Goal: Transaction & Acquisition: Purchase product/service

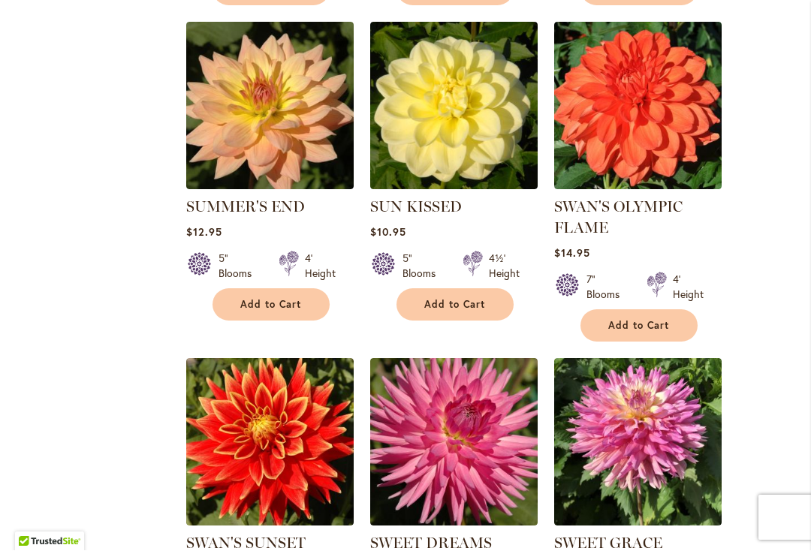
scroll to position [1640, 0]
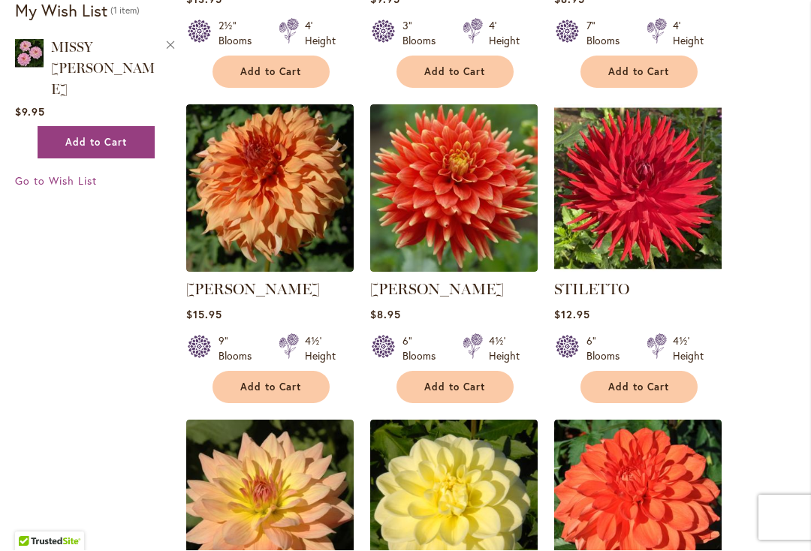
scroll to position [1240, 0]
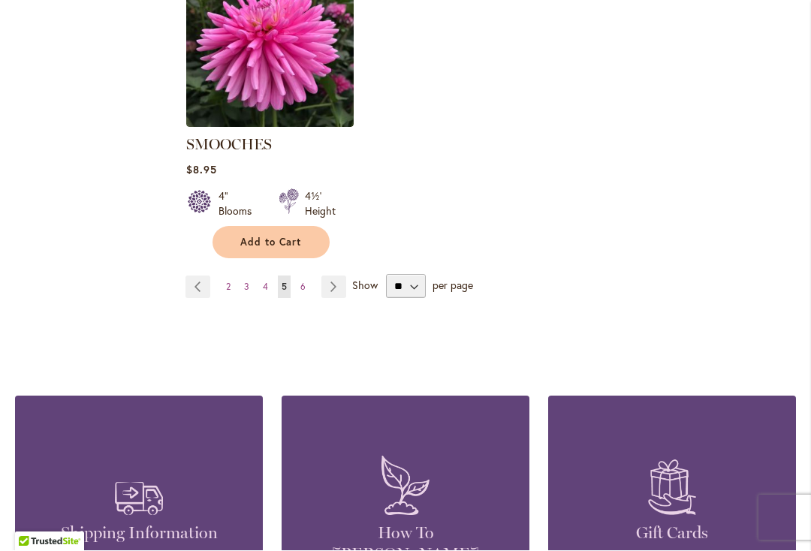
scroll to position [7168, 0]
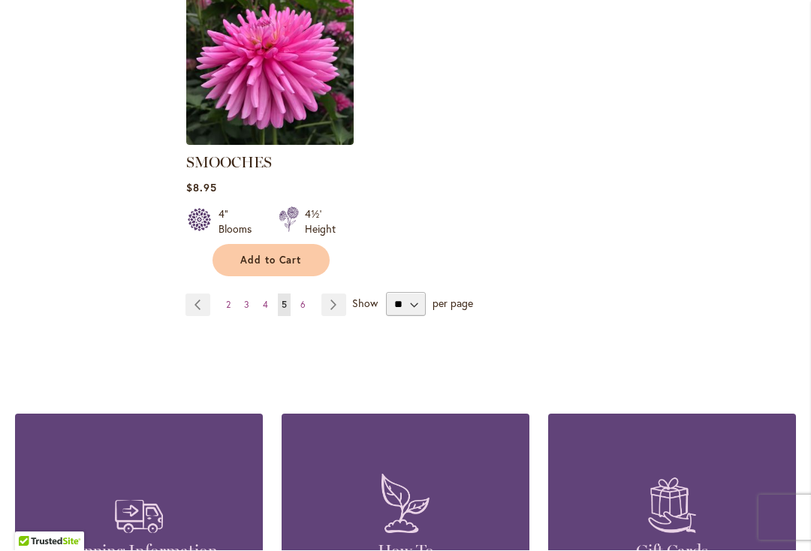
click at [246, 299] on span "3" at bounding box center [246, 304] width 5 height 11
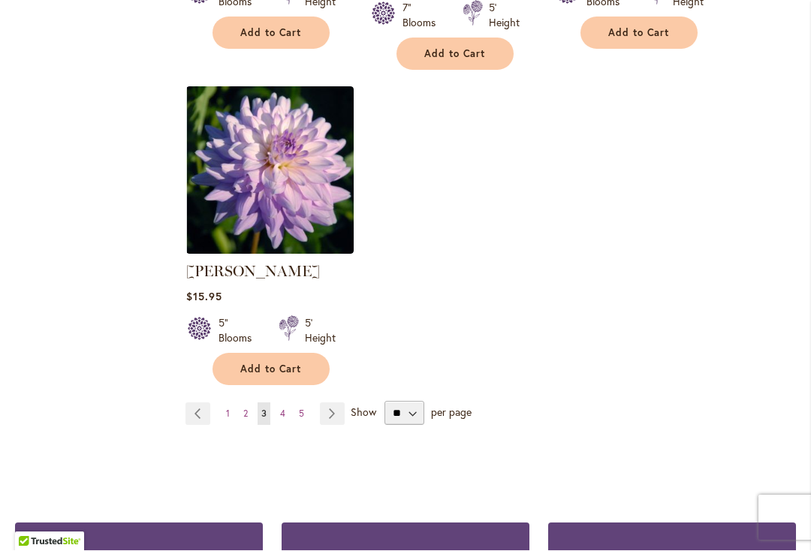
scroll to position [7126, 0]
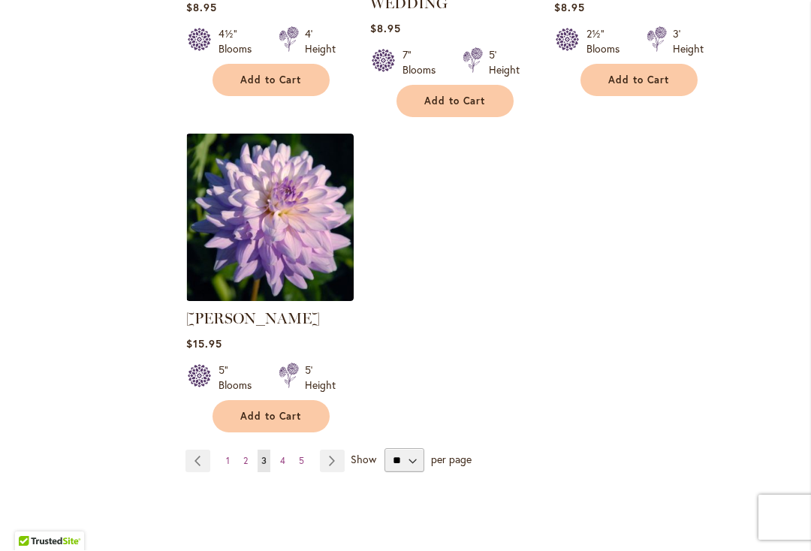
click at [244, 456] on span "2" at bounding box center [245, 461] width 5 height 11
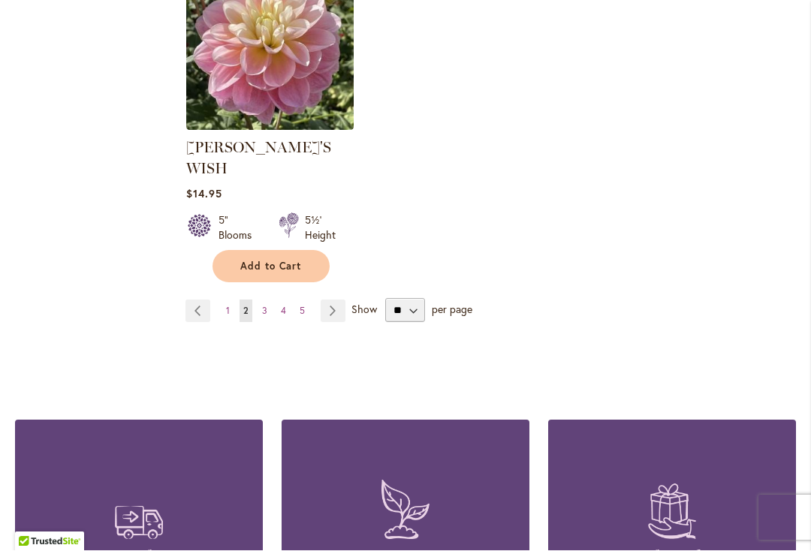
scroll to position [7276, 0]
click at [286, 300] on link "Page 4" at bounding box center [283, 311] width 13 height 23
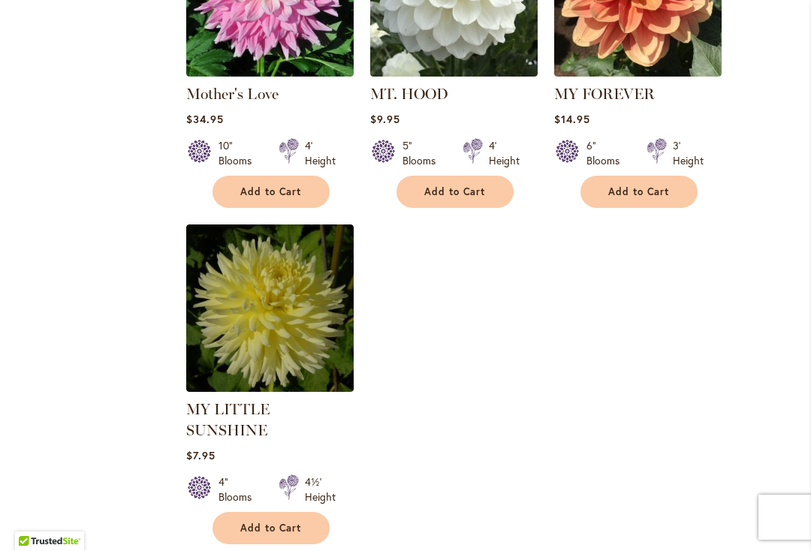
scroll to position [6963, 0]
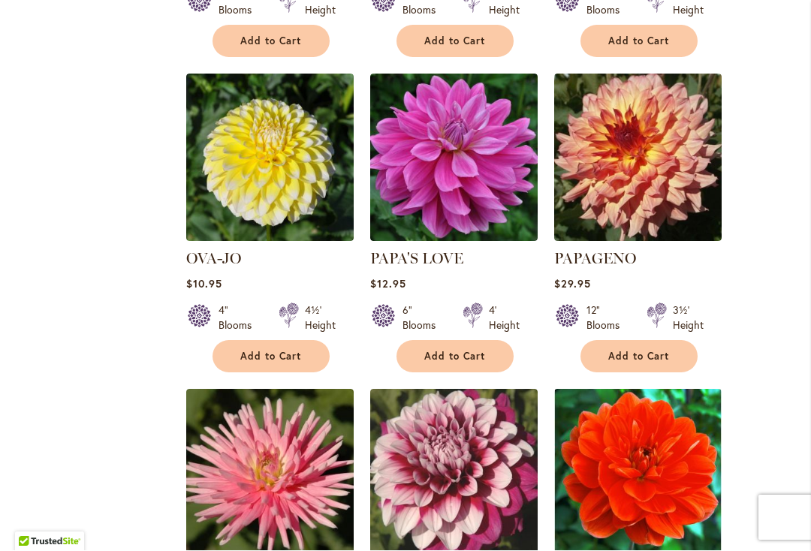
scroll to position [2220, 0]
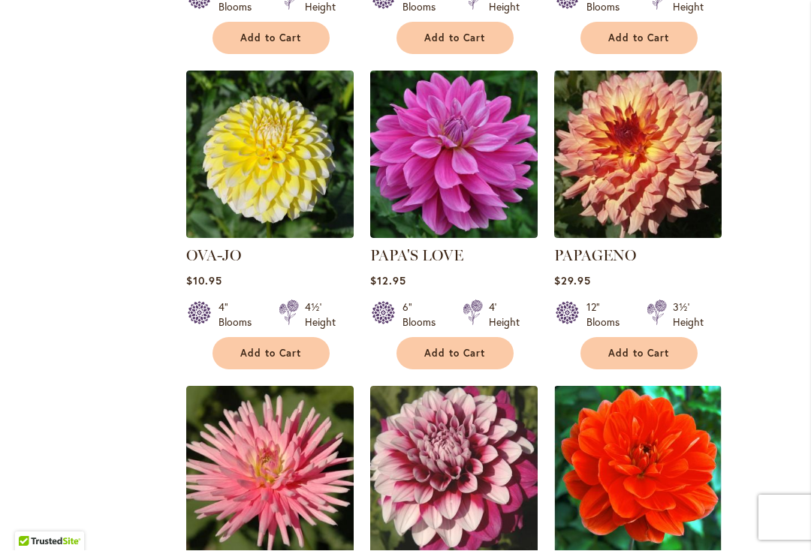
click at [492, 216] on img at bounding box center [453, 154] width 167 height 167
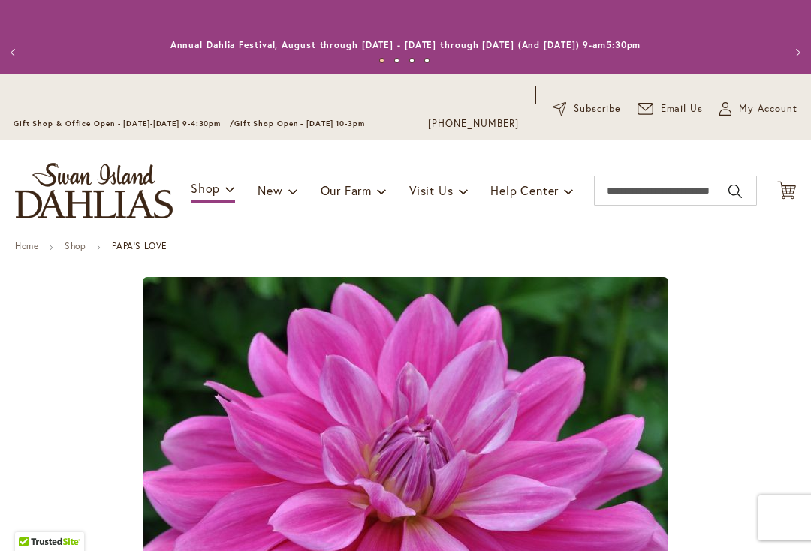
type input "******"
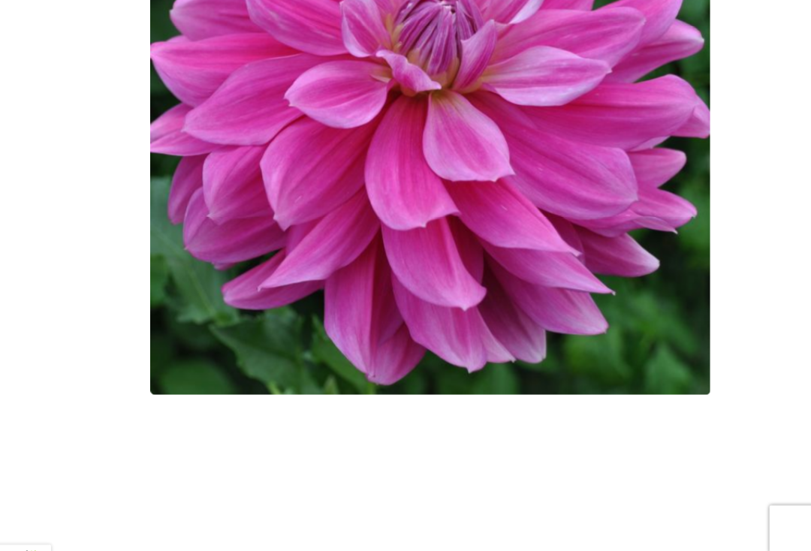
scroll to position [567, 0]
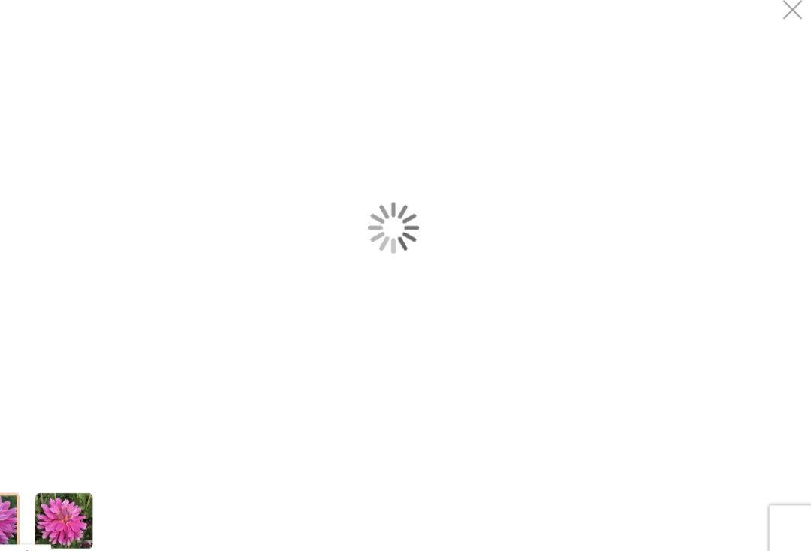
click at [135, 138] on div "PAPA'S LOVE" at bounding box center [405, 234] width 811 height 469
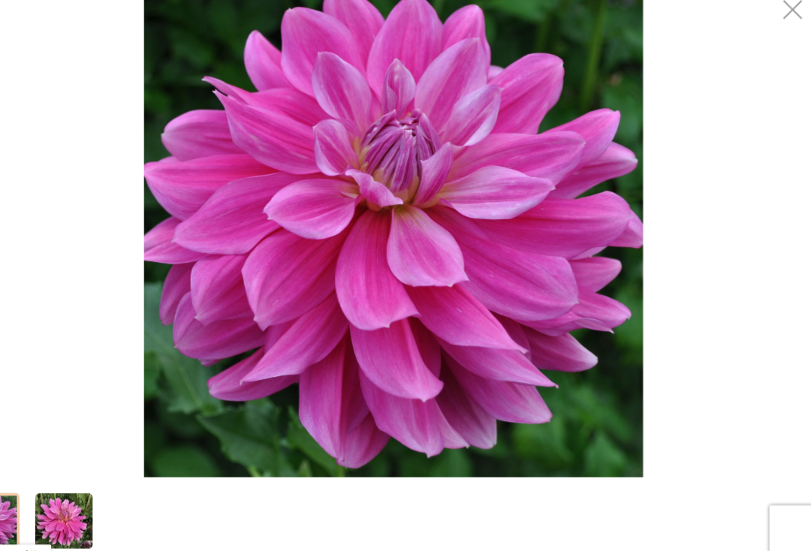
scroll to position [0, 0]
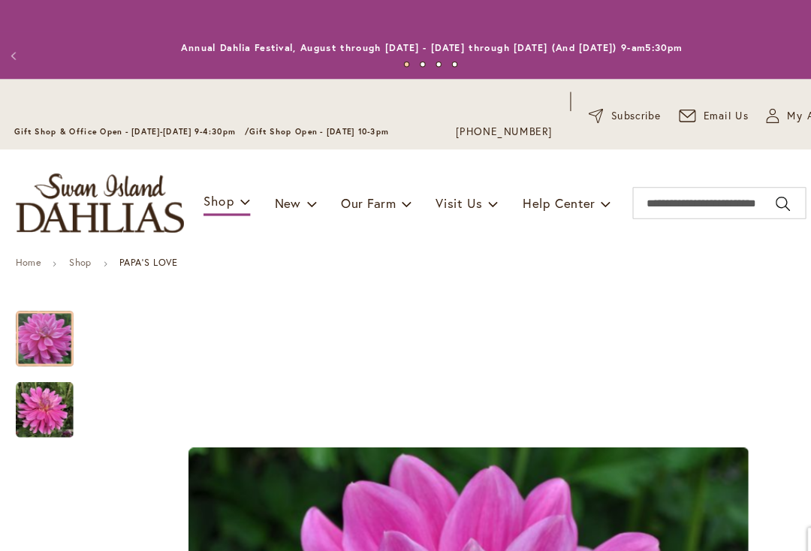
type input "******"
